Goal: Navigation & Orientation: Find specific page/section

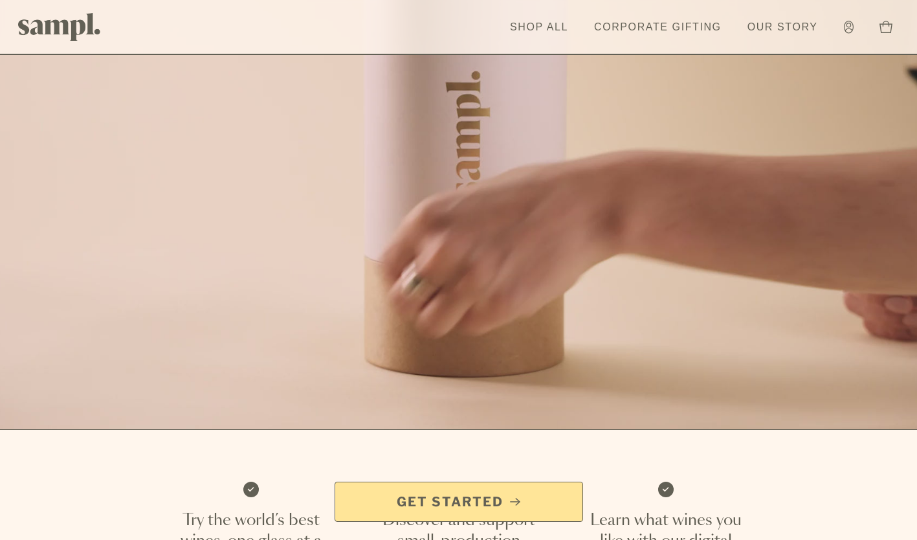
scroll to position [111, 0]
click at [408, 499] on span "Get Started" at bounding box center [450, 502] width 107 height 18
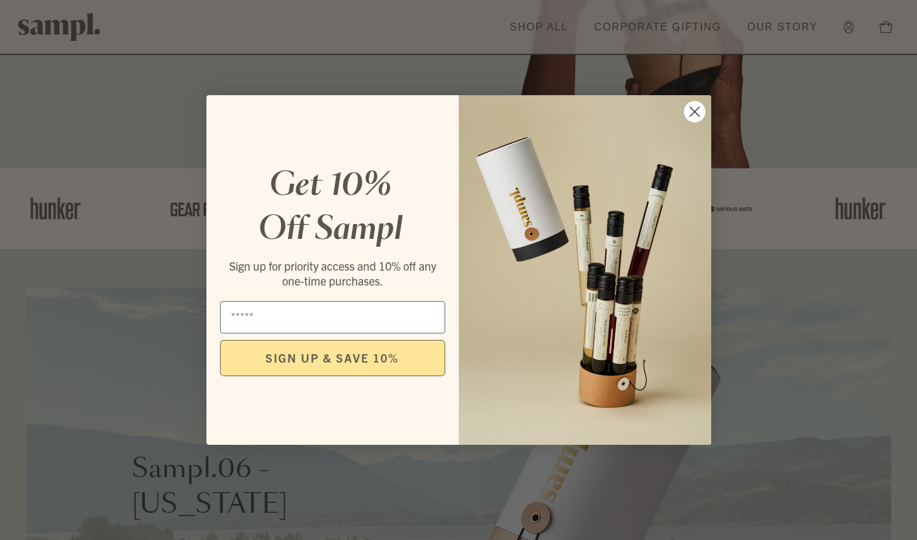
scroll to position [316, 0]
click at [692, 111] on circle "Close dialog" at bounding box center [693, 111] width 21 height 21
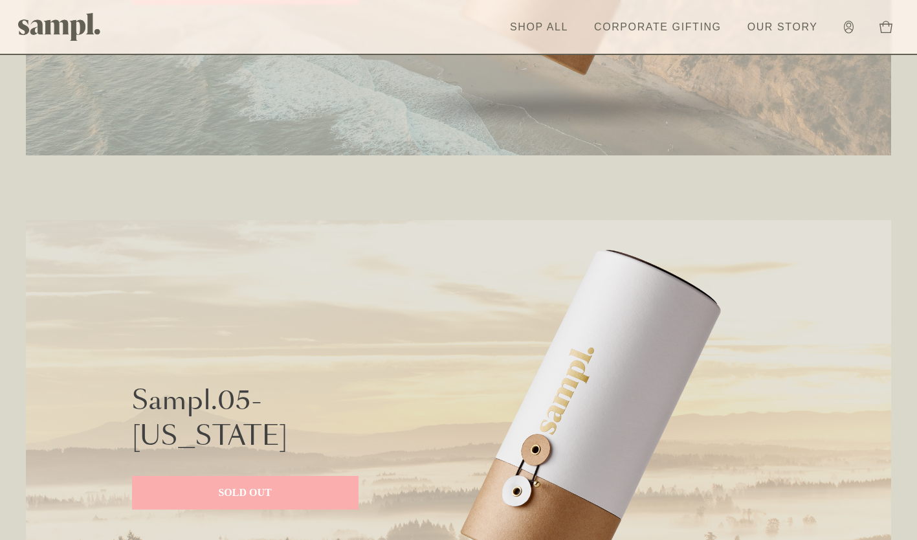
scroll to position [2455, 0]
